Goal: Information Seeking & Learning: Get advice/opinions

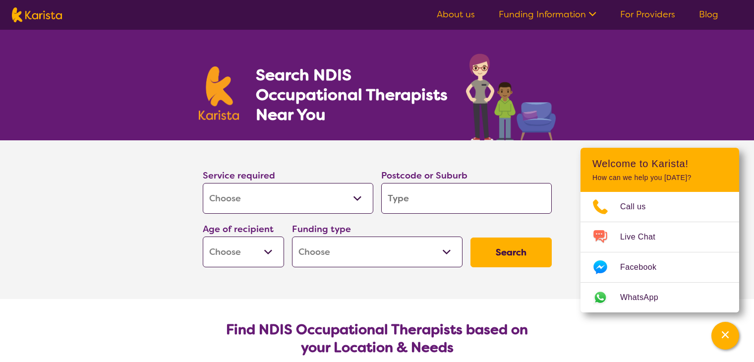
select select "[MEDICAL_DATA]"
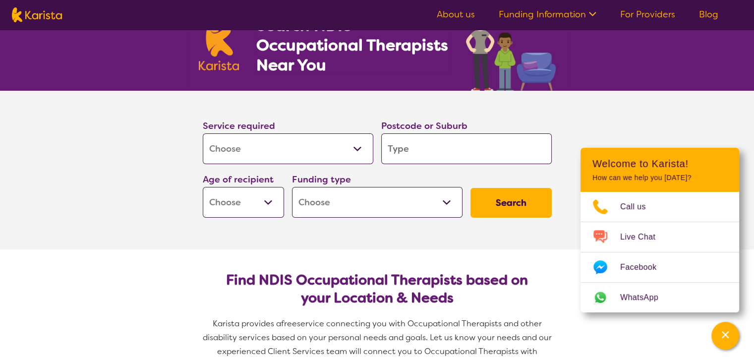
click at [420, 157] on input "search" at bounding box center [466, 148] width 171 height 31
type input "i"
type input "ip"
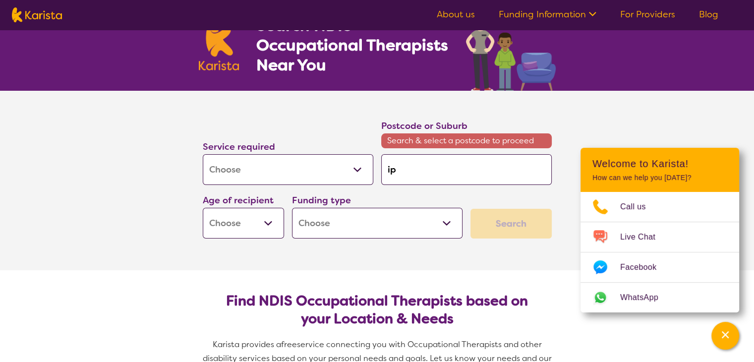
type input "ips"
type input "ipsi"
type input "ips"
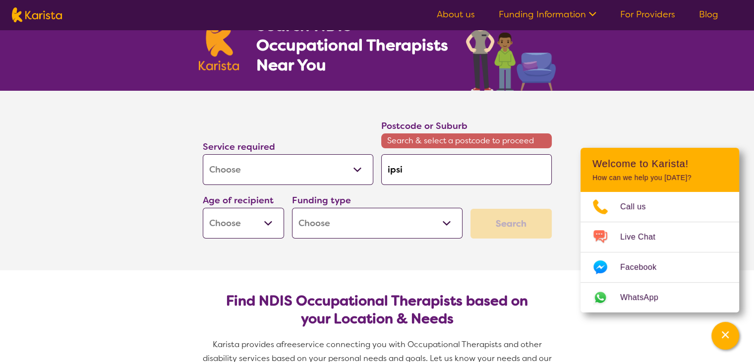
type input "ips"
type input "ip"
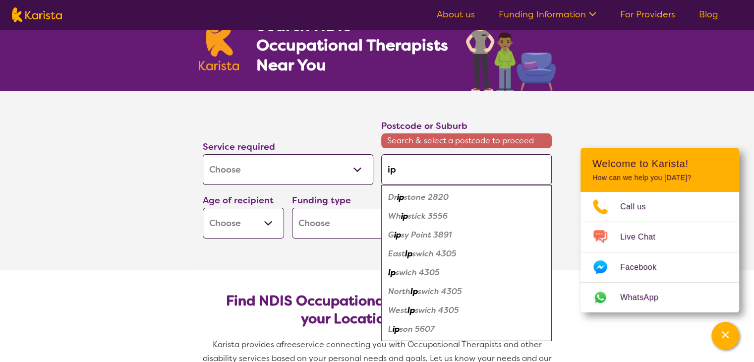
type input "ips"
type input "ipss"
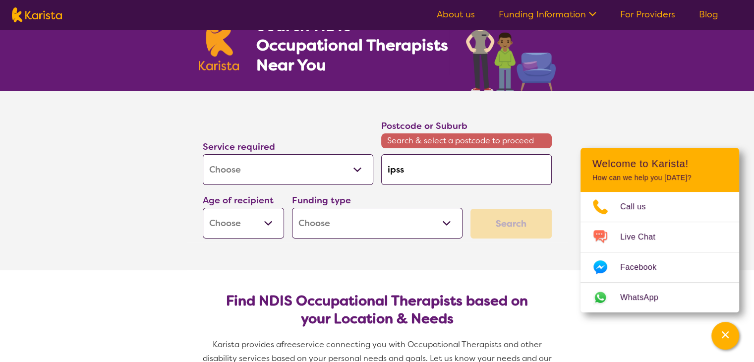
type input "ips"
type input "ipsw"
type input "ipswi"
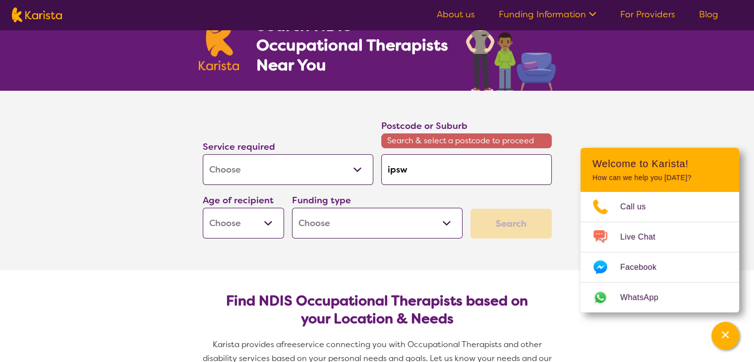
type input "ipswi"
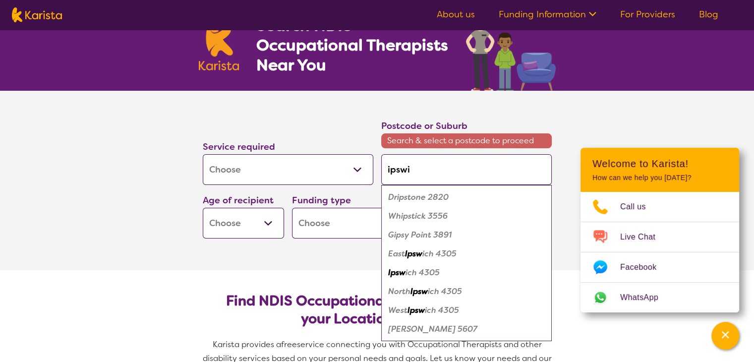
type input "ipswic"
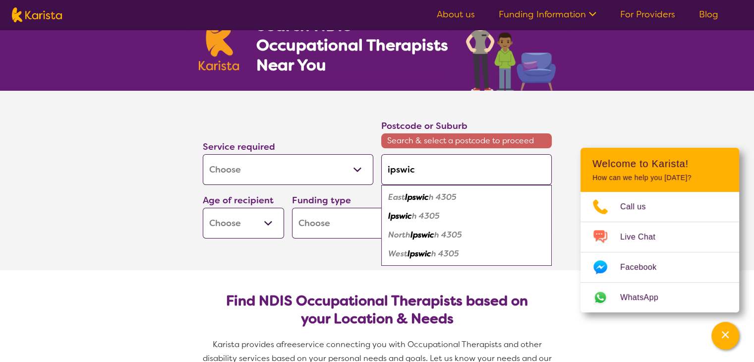
click at [427, 209] on div "Ipswic h 4305" at bounding box center [466, 216] width 161 height 19
type input "4305"
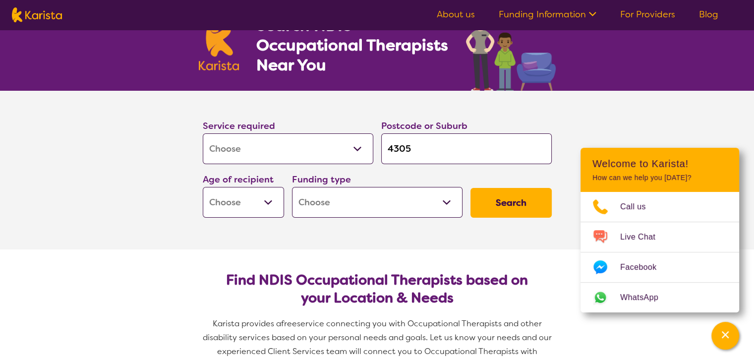
click at [247, 204] on select "Early Childhood - 0 to 9 Child - 10 to 11 Adolescent - 12 to 17 Adult - 18 to 6…" at bounding box center [243, 202] width 81 height 31
select select "EC"
click at [203, 187] on select "Early Childhood - 0 to 9 Child - 10 to 11 Adolescent - 12 to 17 Adult - 18 to 6…" at bounding box center [243, 202] width 81 height 31
select select "EC"
click at [371, 212] on select "Home Care Package (HCP) National Disability Insurance Scheme (NDIS) I don't know" at bounding box center [377, 202] width 171 height 31
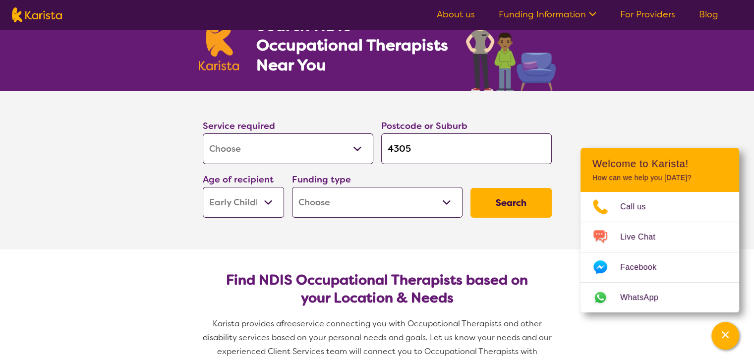
select select "NDIS"
click at [292, 187] on select "Home Care Package (HCP) National Disability Insurance Scheme (NDIS) I don't know" at bounding box center [377, 202] width 171 height 31
select select "NDIS"
click at [513, 207] on button "Search" at bounding box center [511, 203] width 81 height 30
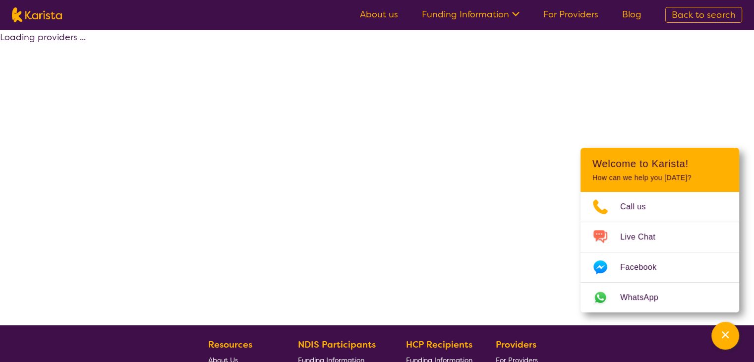
select select "by_score"
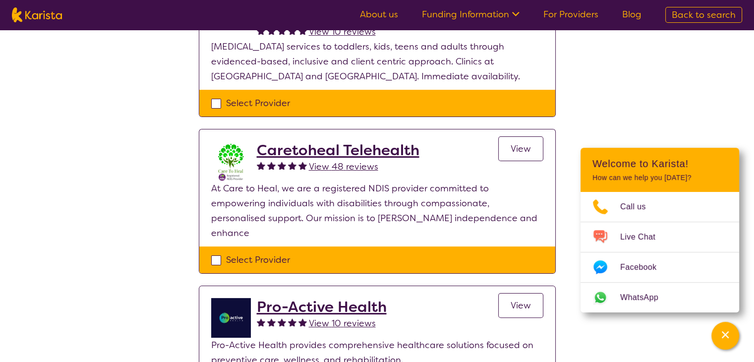
scroll to position [165, 0]
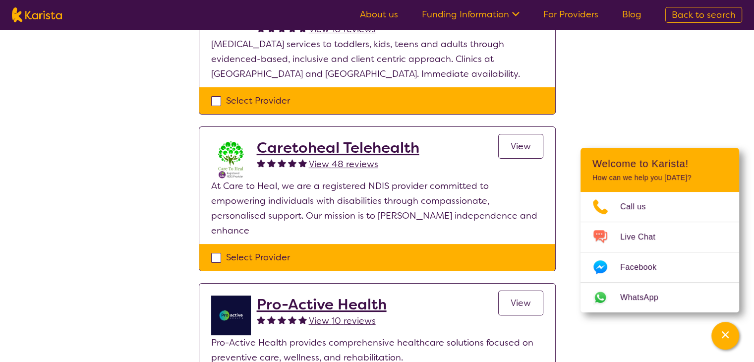
click at [522, 151] on link "View" at bounding box center [520, 146] width 45 height 25
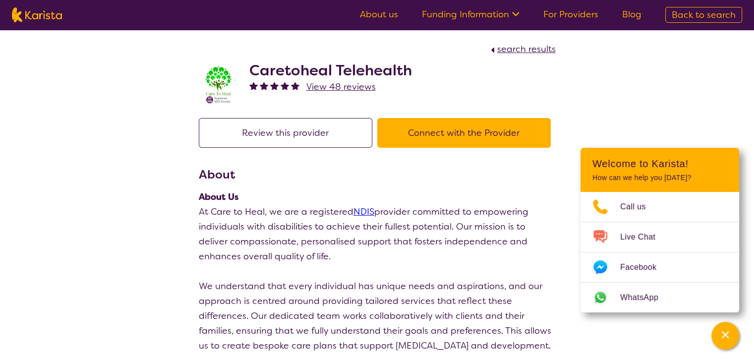
click at [481, 133] on button "Connect with the Provider" at bounding box center [464, 133] width 174 height 30
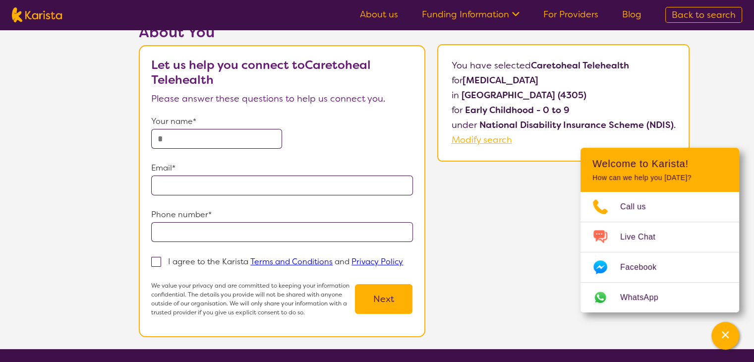
scroll to position [149, 0]
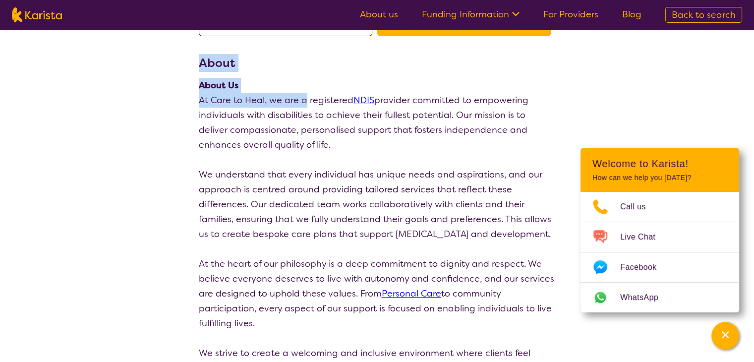
drag, startPoint x: 309, startPoint y: 99, endPoint x: 299, endPoint y: 98, distance: 10.0
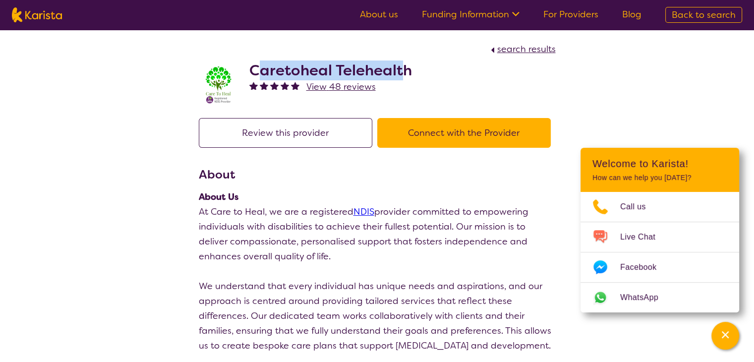
drag, startPoint x: 255, startPoint y: 68, endPoint x: 405, endPoint y: 59, distance: 149.5
click at [405, 59] on div "Caretoheal Telehealth View 48 reviews" at bounding box center [377, 82] width 357 height 50
click at [405, 75] on h2 "Caretoheal Telehealth" at bounding box center [330, 70] width 163 height 18
drag, startPoint x: 245, startPoint y: 66, endPoint x: 414, endPoint y: 70, distance: 169.1
click at [414, 70] on div "Caretoheal Telehealth View 48 reviews" at bounding box center [377, 82] width 357 height 50
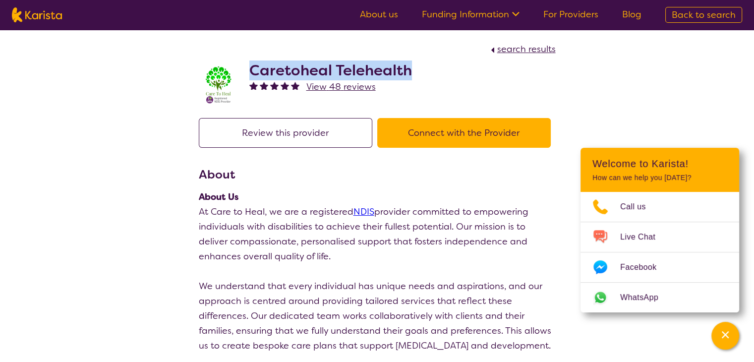
copy h2 "Caretoheal Telehealth"
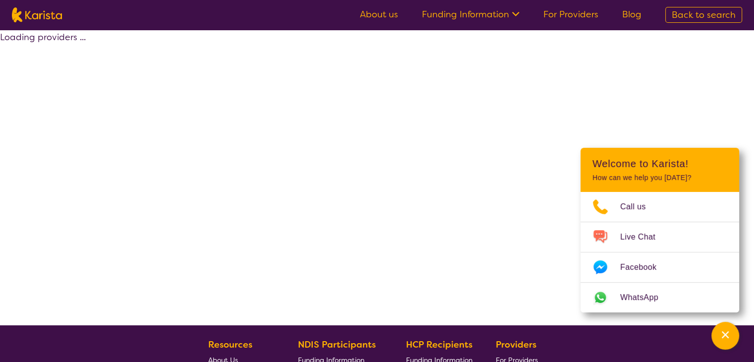
scroll to position [165, 0]
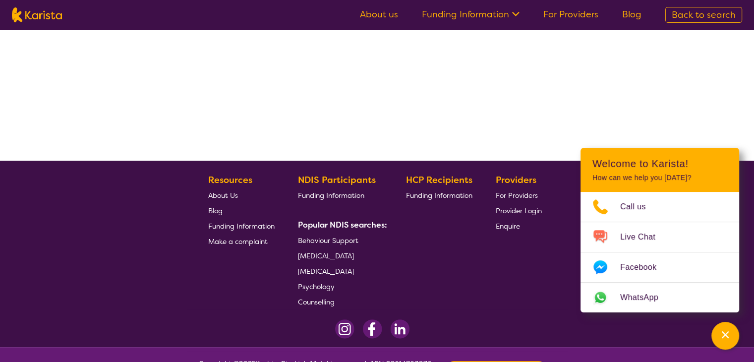
select select "by_score"
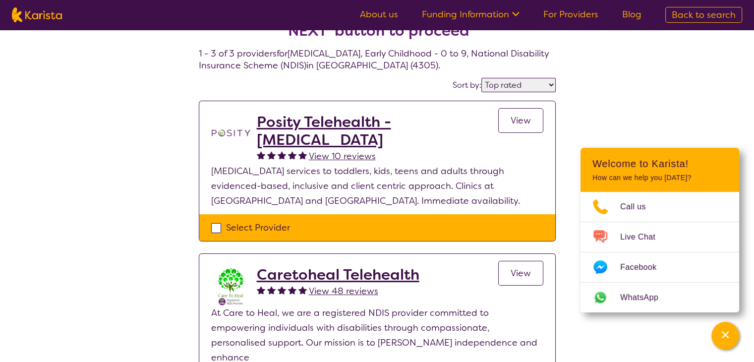
scroll to position [16, 0]
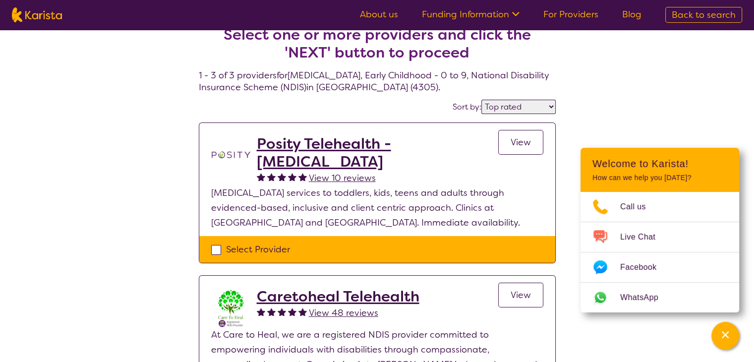
drag, startPoint x: 326, startPoint y: 167, endPoint x: 153, endPoint y: 127, distance: 177.1
click at [153, 127] on div "Select one or more providers and click the 'NEXT' button to proceed 1 - 3 of 3 …" at bounding box center [377, 298] width 754 height 569
